Goal: Find specific page/section: Find specific page/section

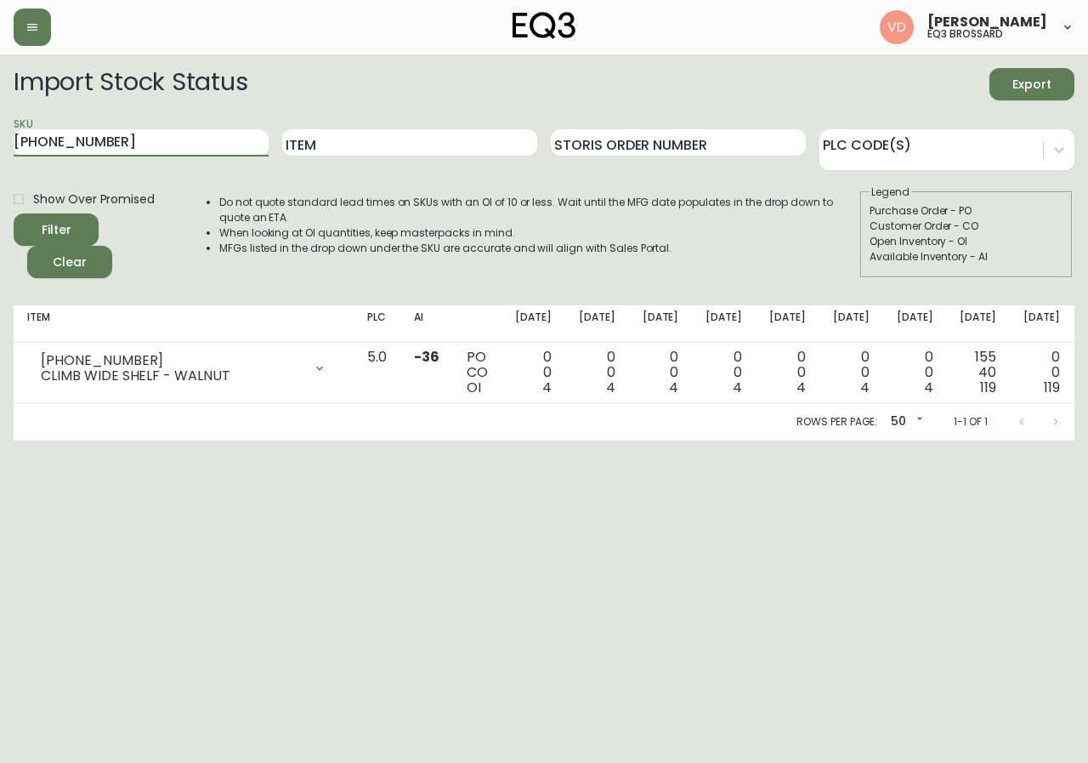
drag, startPoint x: 133, startPoint y: 142, endPoint x: 0, endPoint y: 187, distance: 140.9
click at [0, 187] on main "Import Stock Status Export SKU [PHONE_NUMBER] Item Storis Order Number PLC Code…" at bounding box center [544, 247] width 1088 height 386
type input "7220-103-5-C"
click at [14, 213] on button "Filter" at bounding box center [56, 229] width 85 height 32
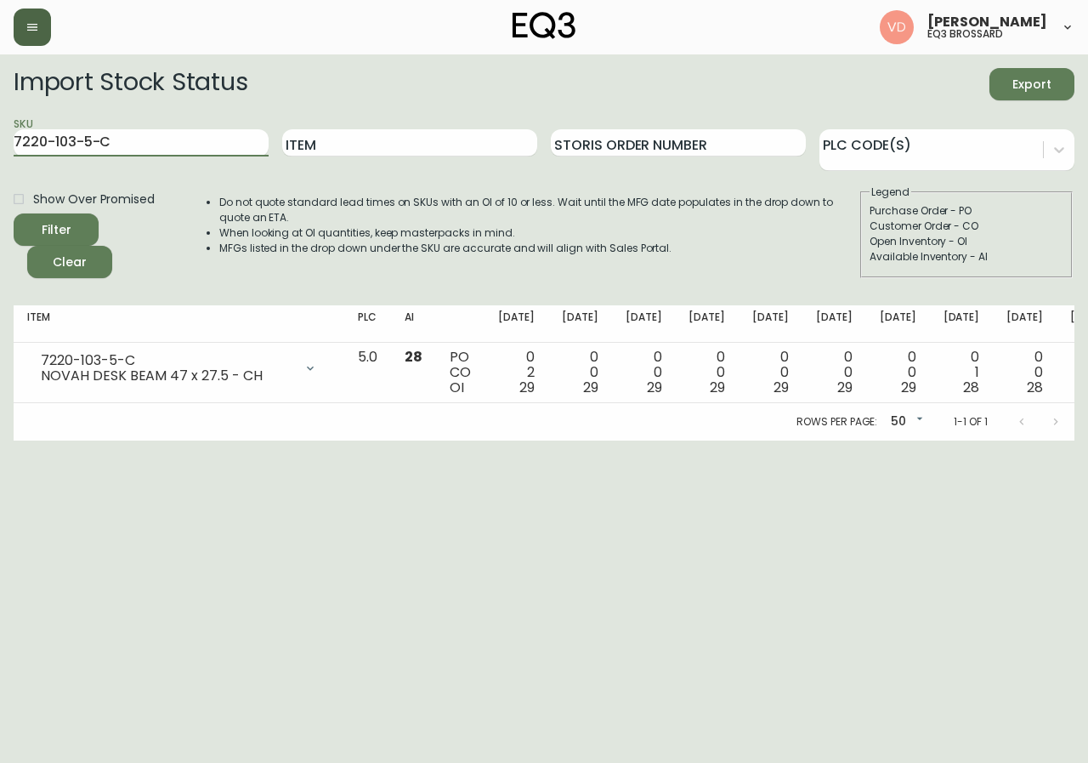
click at [44, 29] on button "button" at bounding box center [32, 27] width 37 height 37
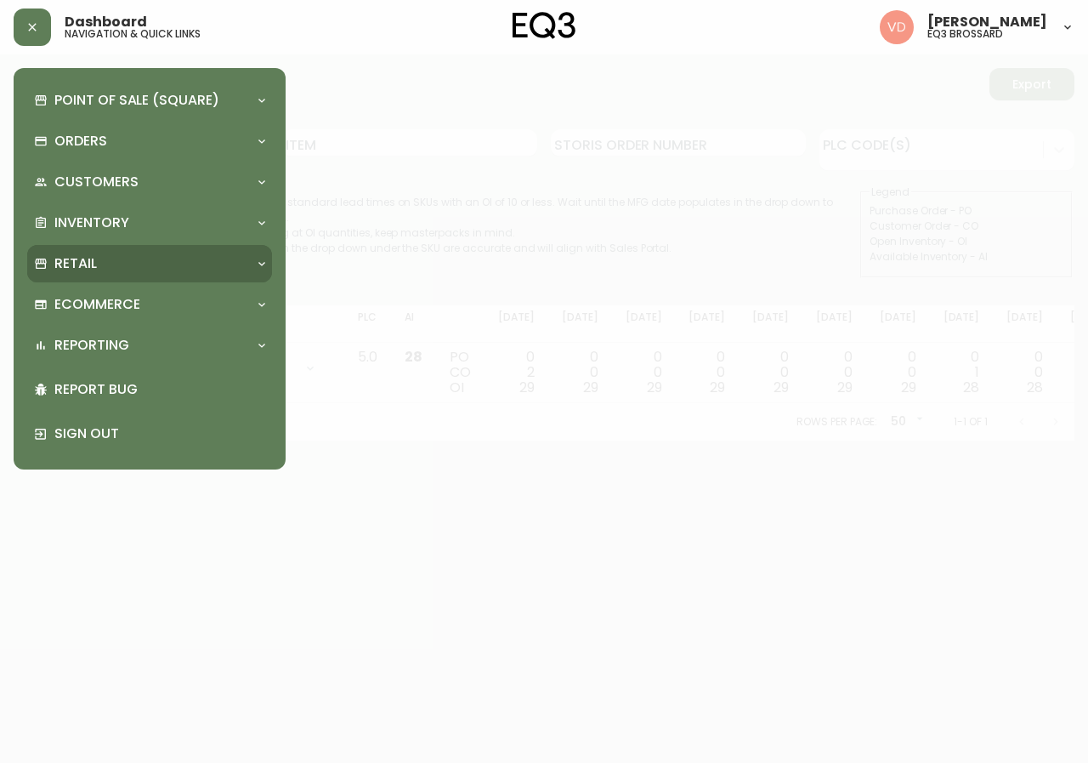
click at [210, 270] on div "Retail" at bounding box center [141, 263] width 214 height 19
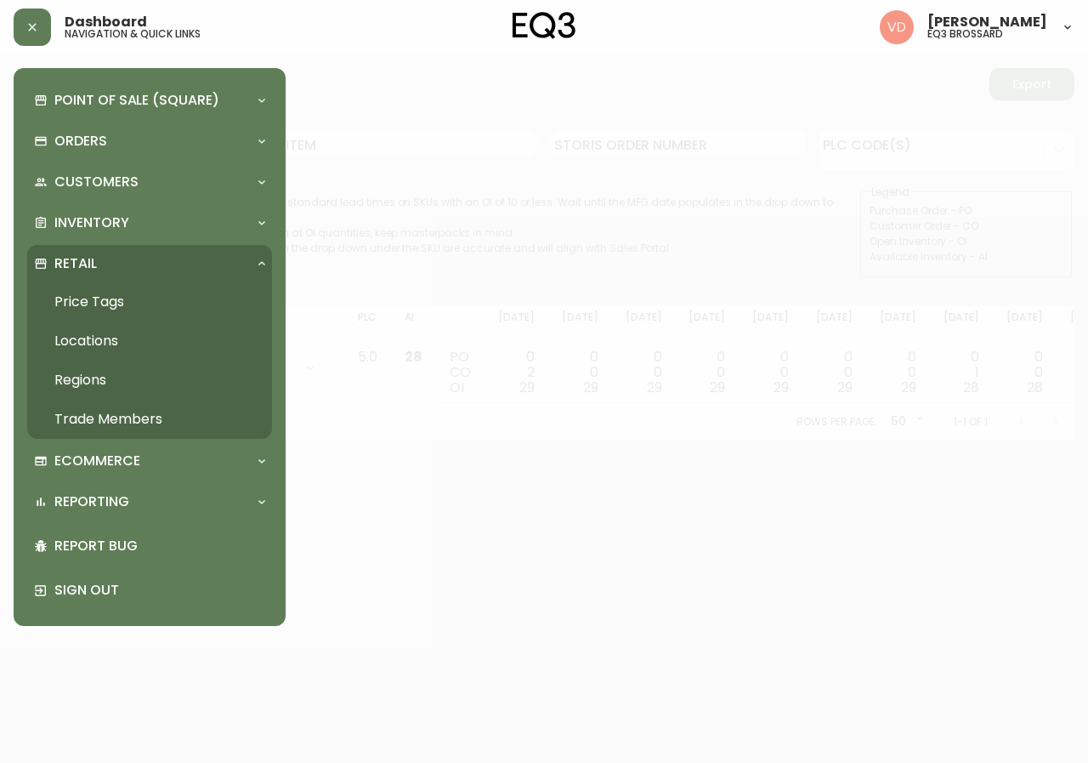
click at [140, 418] on link "Trade Members" at bounding box center [149, 419] width 245 height 39
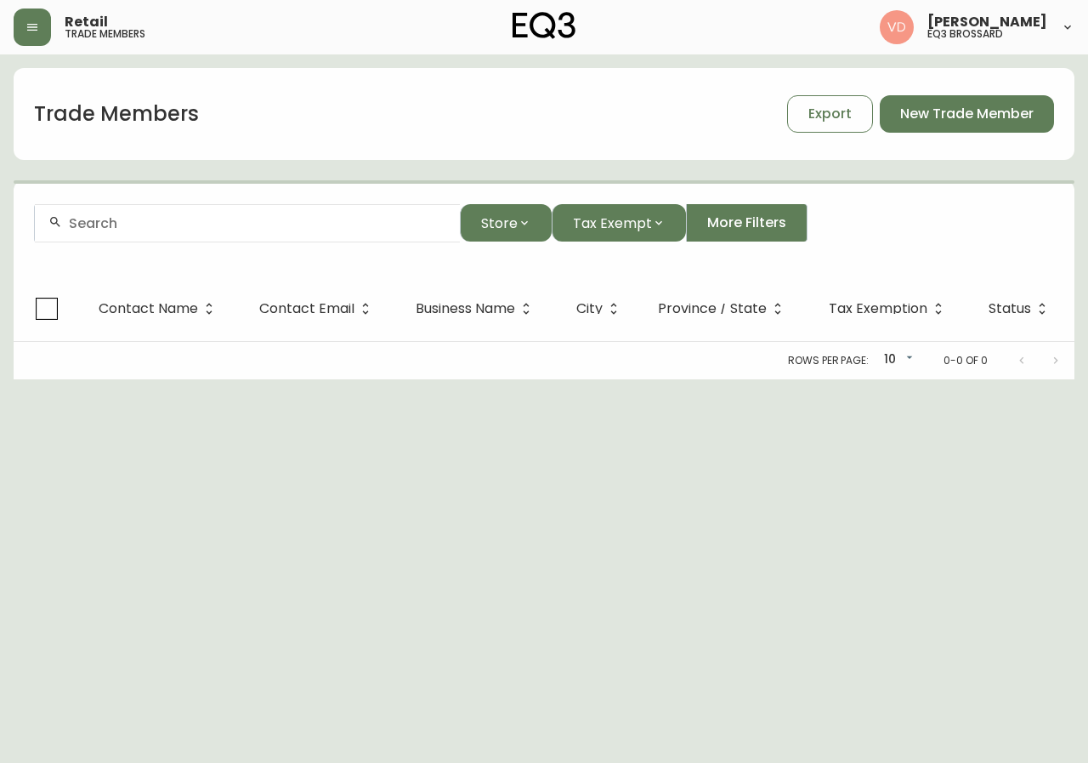
click at [300, 233] on div at bounding box center [247, 223] width 425 height 38
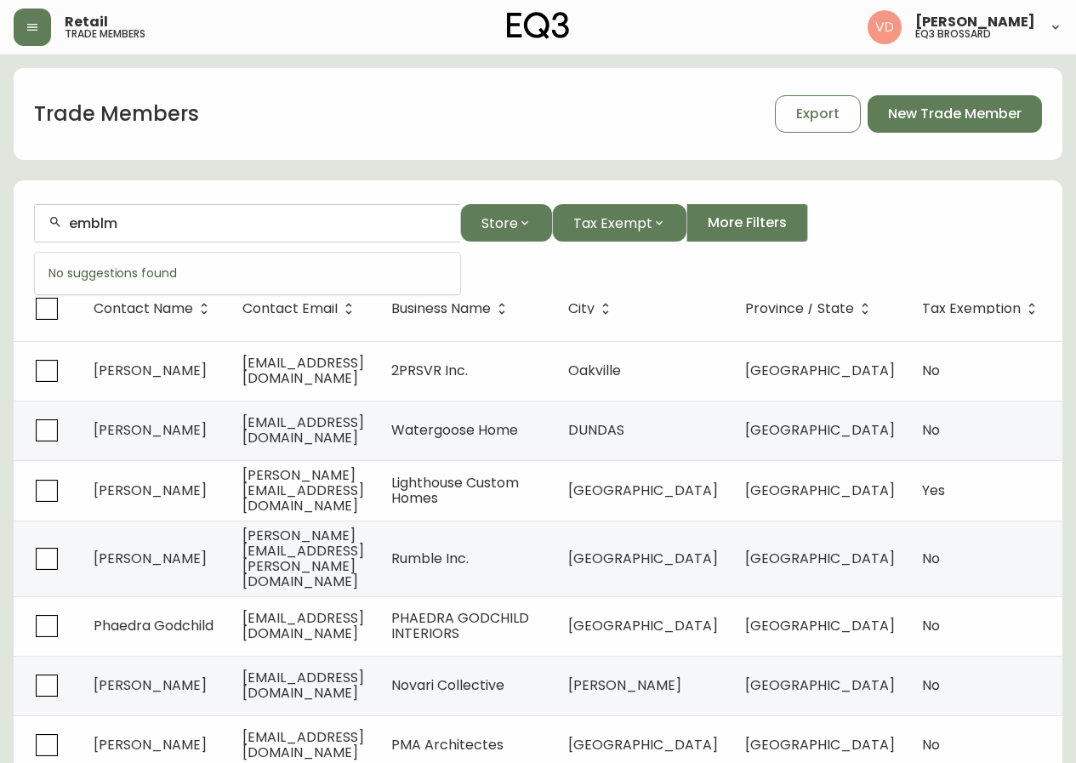
scroll to position [1, 0]
drag, startPoint x: 164, startPoint y: 226, endPoint x: 0, endPoint y: 247, distance: 165.5
click at [0, 247] on main "Trade Members Export New Trade Member emblm Store Tax Exempt More Filters Conta…" at bounding box center [538, 523] width 1076 height 939
paste input "Emblm Estrie mobilier de bureau"
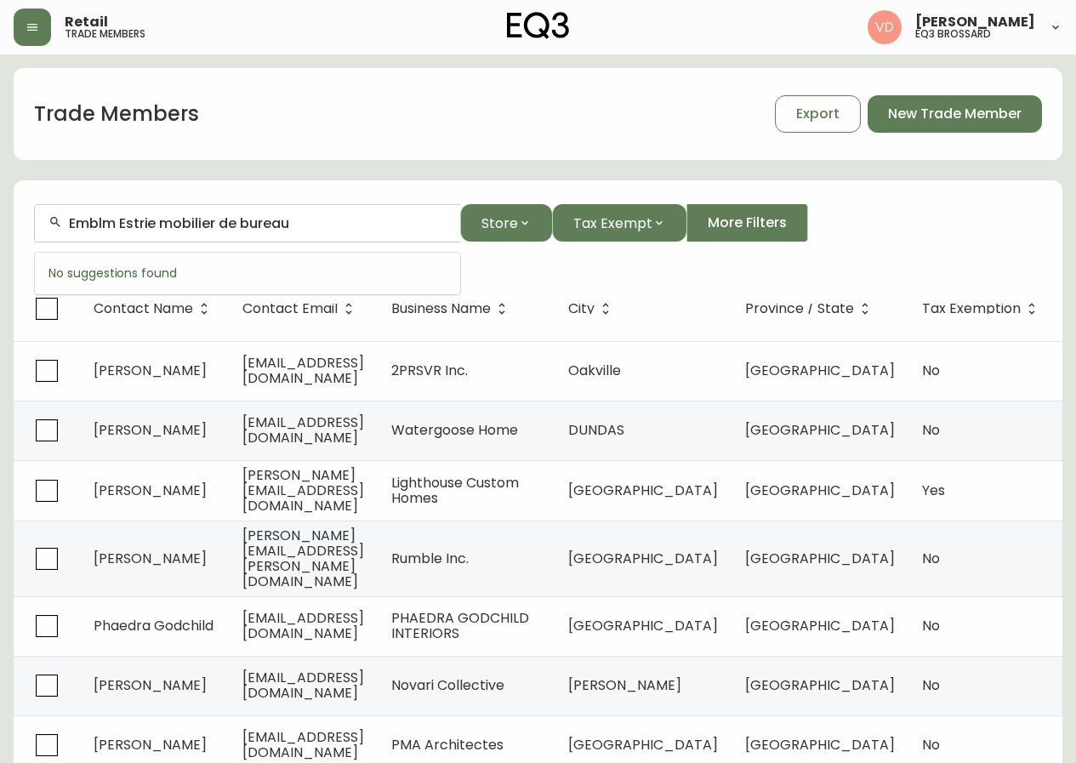
drag, startPoint x: 310, startPoint y: 227, endPoint x: 0, endPoint y: 294, distance: 317.5
click at [0, 294] on main "Trade Members Export New Trade Member Emblm Estrie mobilier de bureau Store Tax…" at bounding box center [538, 523] width 1076 height 939
paste input "MBLM"
type input "EMBLM"
